Goal: Task Accomplishment & Management: Manage account settings

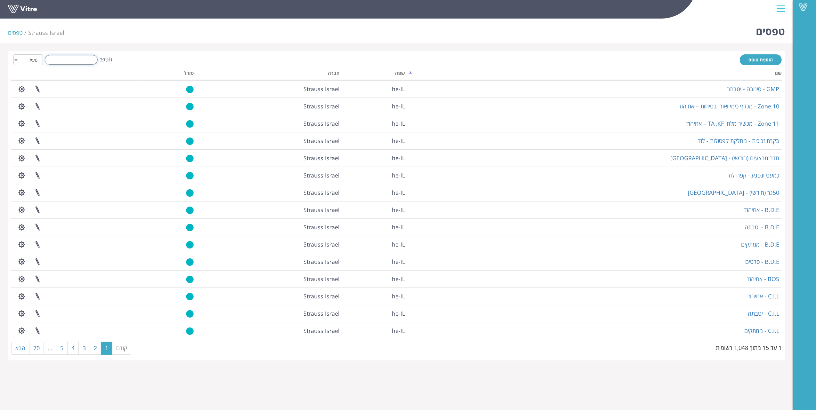
click at [80, 63] on input "חפש:" at bounding box center [71, 60] width 53 height 10
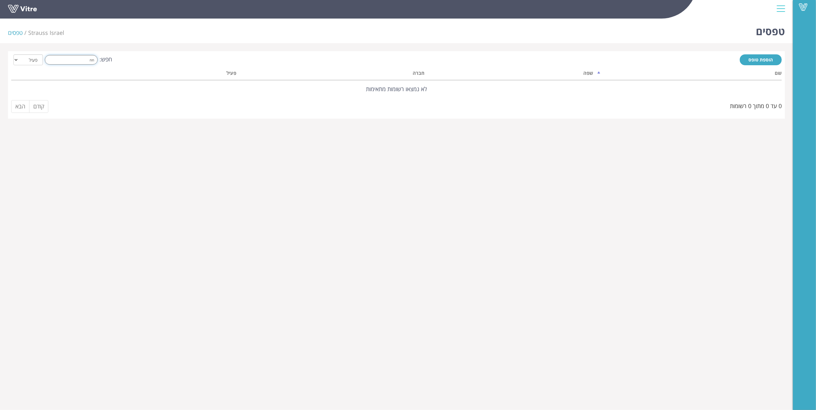
type input "n"
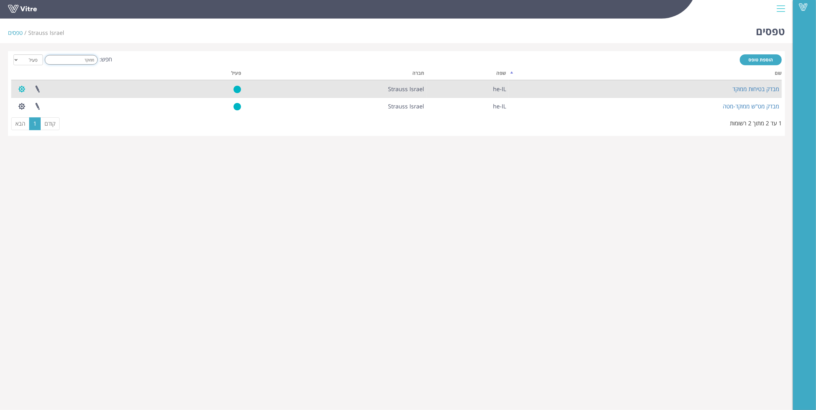
type input "ממוקד"
click at [23, 86] on button "button" at bounding box center [22, 89] width 16 height 17
click at [48, 109] on link "הגדרת משתמשים" at bounding box center [39, 113] width 51 height 8
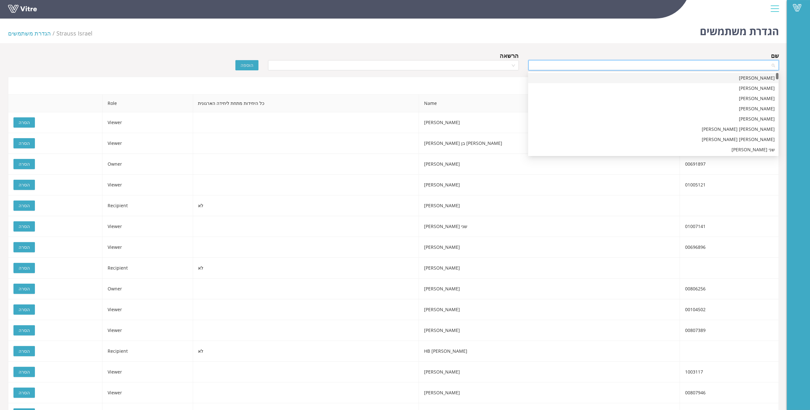
click at [688, 66] on input "search" at bounding box center [651, 66] width 238 height 10
type input "[PERSON_NAME]"
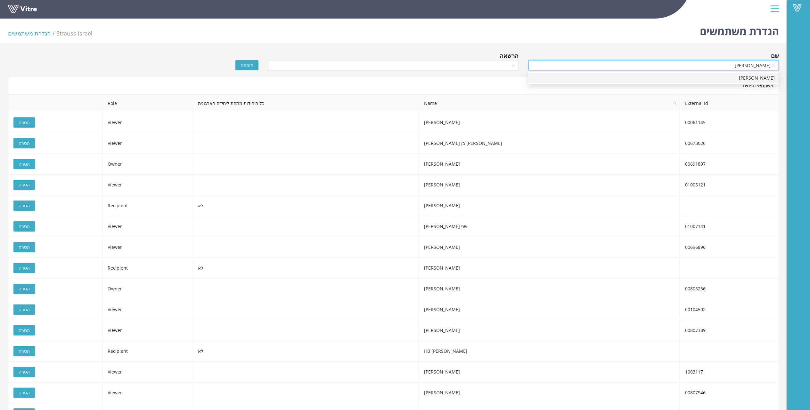
click at [729, 77] on div "[PERSON_NAME]" at bounding box center [653, 78] width 243 height 7
click at [369, 67] on input "search" at bounding box center [391, 66] width 238 height 10
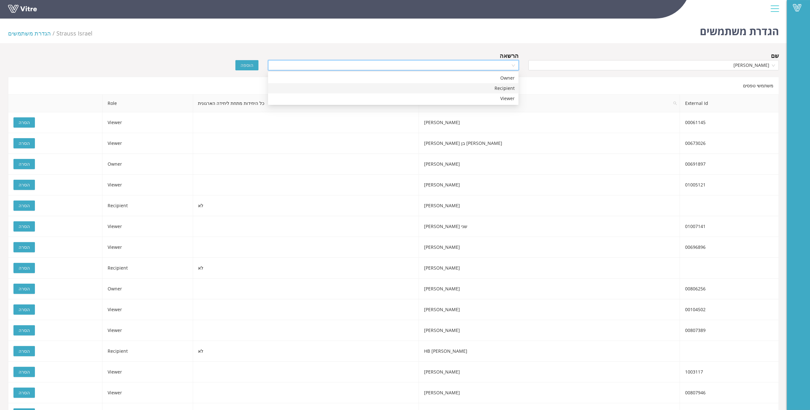
click at [489, 90] on div "Recipient" at bounding box center [393, 88] width 243 height 7
click at [249, 67] on span "הוספה" at bounding box center [246, 65] width 13 height 7
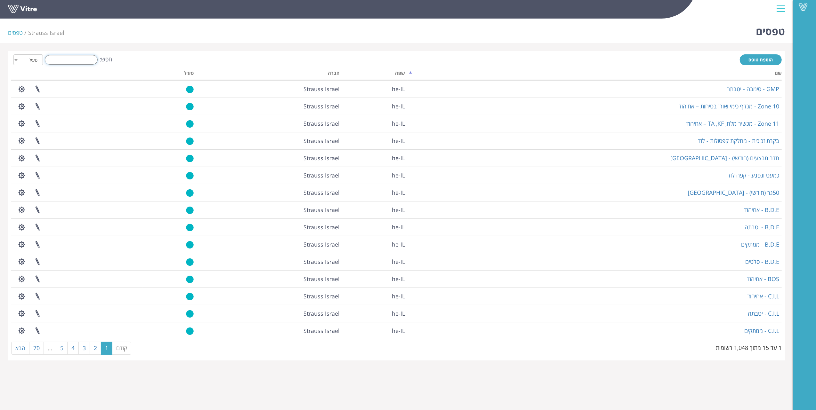
click at [81, 60] on input "חפש:" at bounding box center [71, 60] width 53 height 10
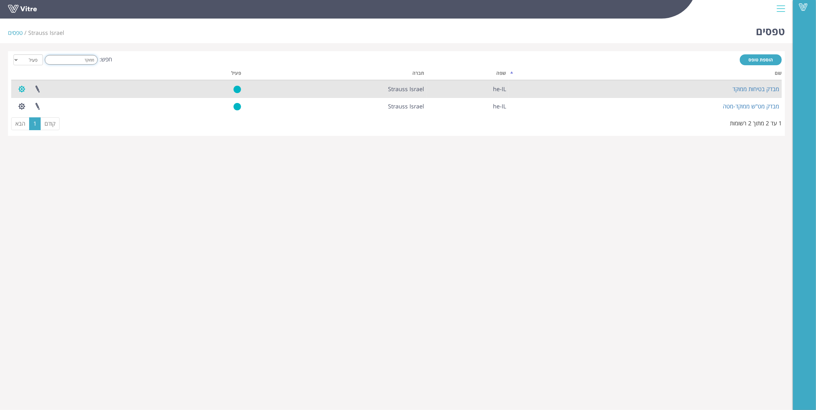
type input "ממוקד"
click at [19, 89] on button "button" at bounding box center [22, 89] width 16 height 17
click at [30, 111] on link "הגדרת משתמשים" at bounding box center [39, 113] width 51 height 8
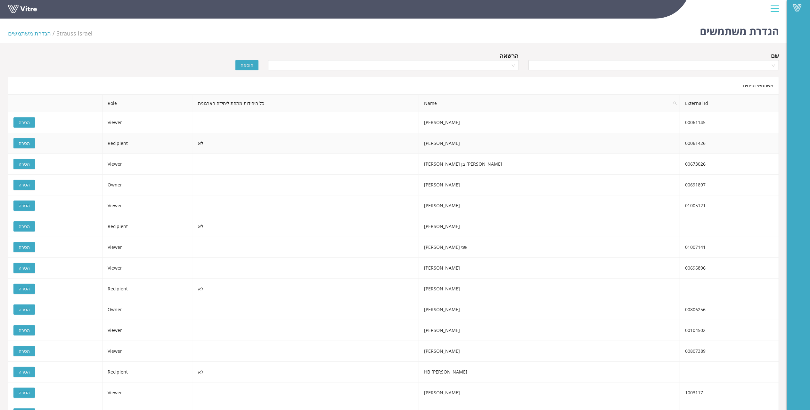
click at [128, 143] on span "Recipient" at bounding box center [118, 143] width 20 height 6
click at [18, 143] on button "הסרה" at bounding box center [23, 143] width 21 height 10
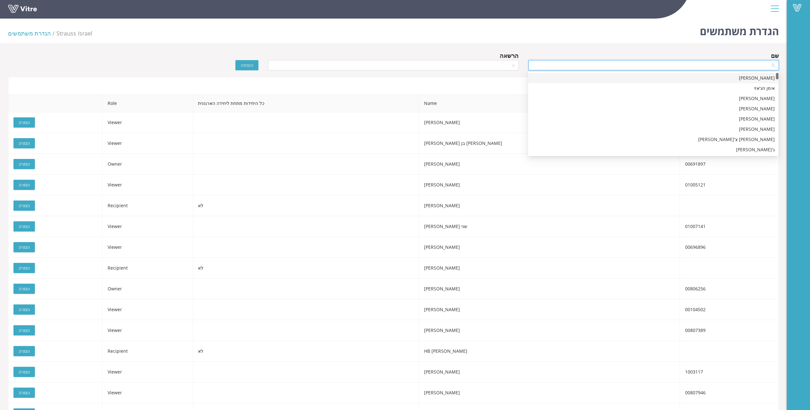
click at [720, 64] on input "search" at bounding box center [651, 66] width 238 height 10
type input "[PERSON_NAME]"
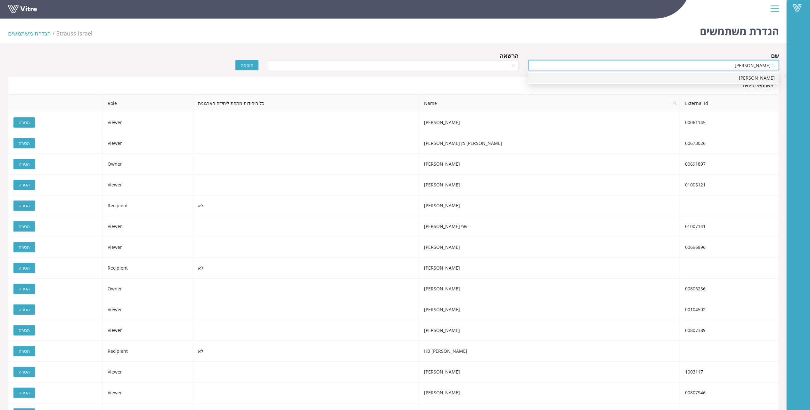
click at [747, 79] on div "[PERSON_NAME]" at bounding box center [653, 78] width 243 height 7
click at [486, 63] on input "search" at bounding box center [391, 66] width 238 height 10
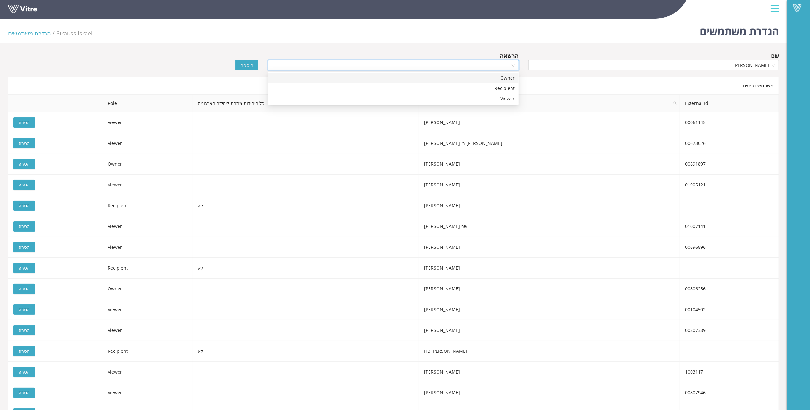
click at [495, 77] on div "Owner" at bounding box center [393, 78] width 243 height 7
click at [244, 61] on button "הוספה" at bounding box center [246, 65] width 23 height 10
